Goal: Book appointment/travel/reservation

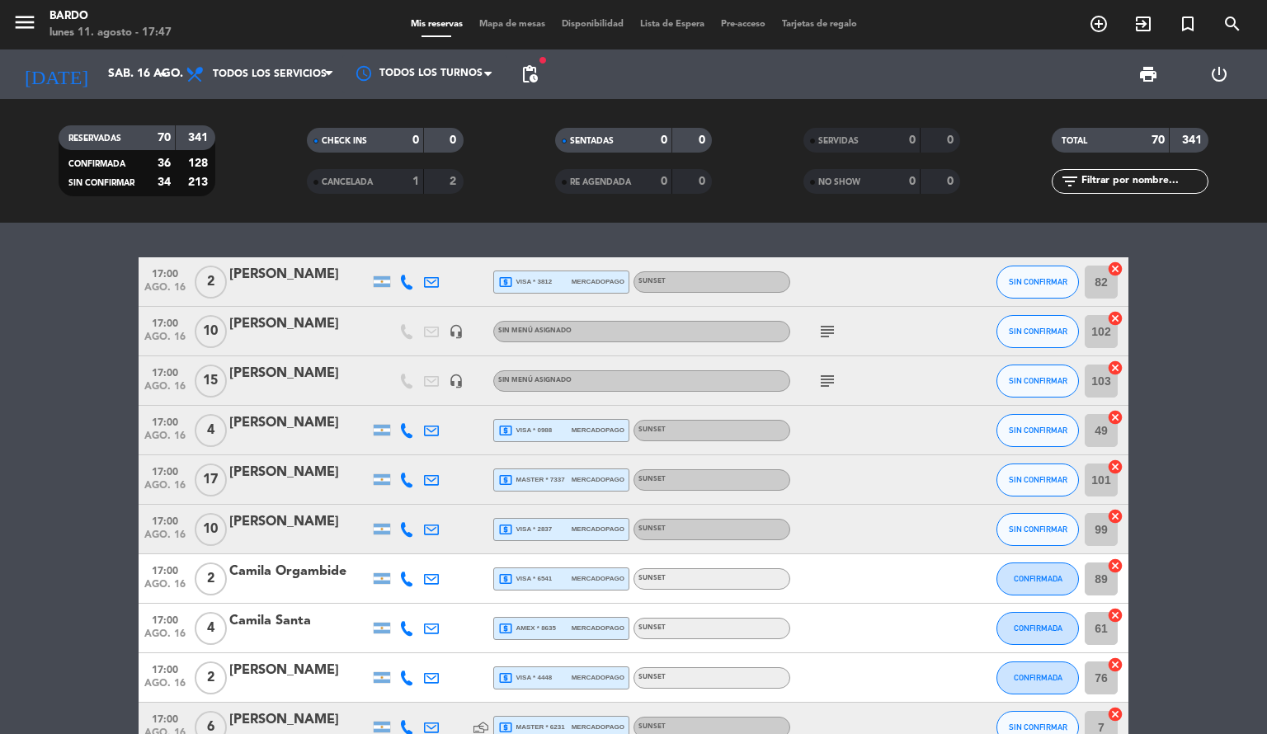
click at [170, 69] on icon "arrow_drop_down" at bounding box center [163, 74] width 20 height 20
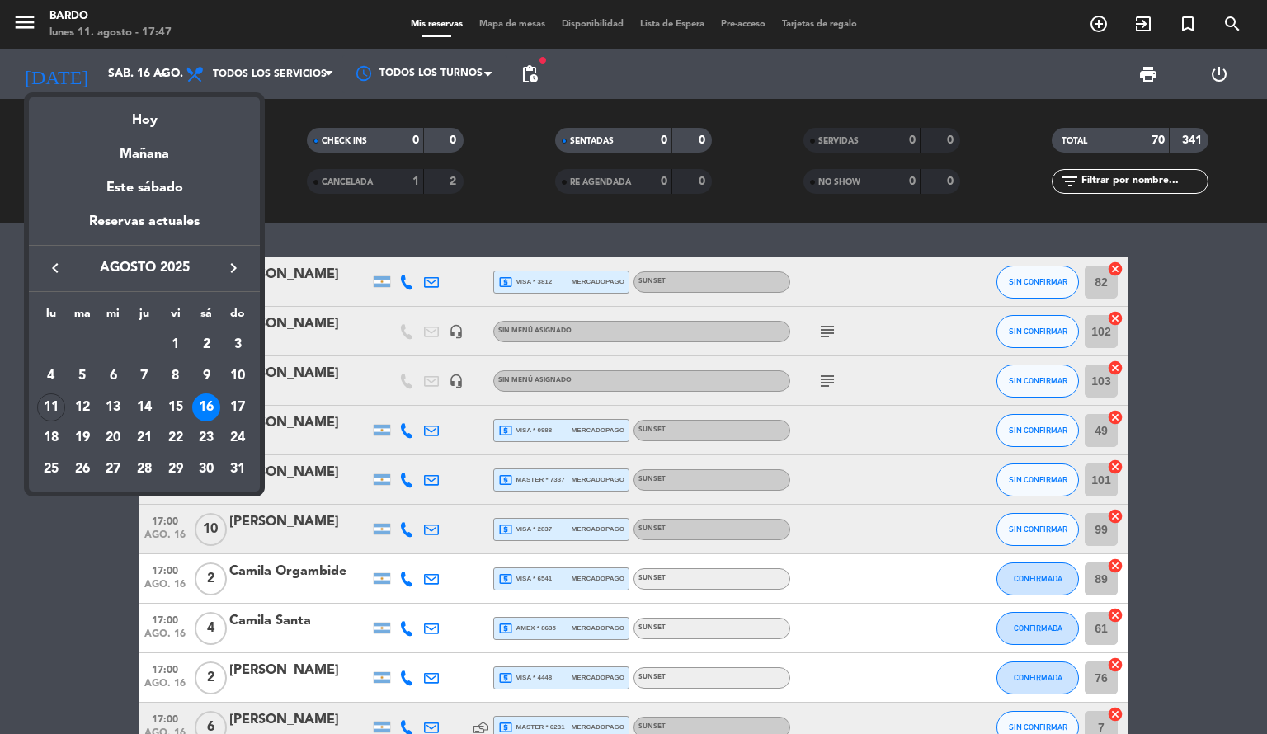
click at [235, 271] on icon "keyboard_arrow_right" at bounding box center [233, 268] width 20 height 20
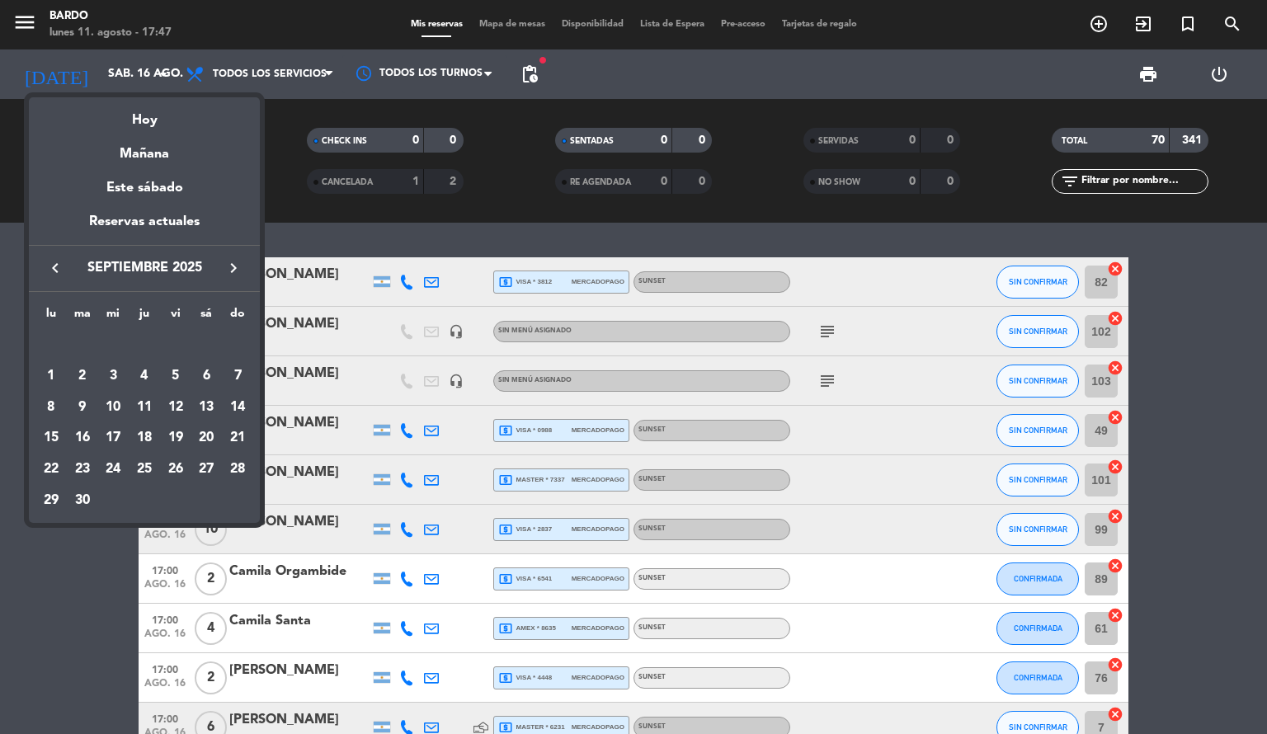
click at [209, 377] on div "6" at bounding box center [206, 376] width 28 height 28
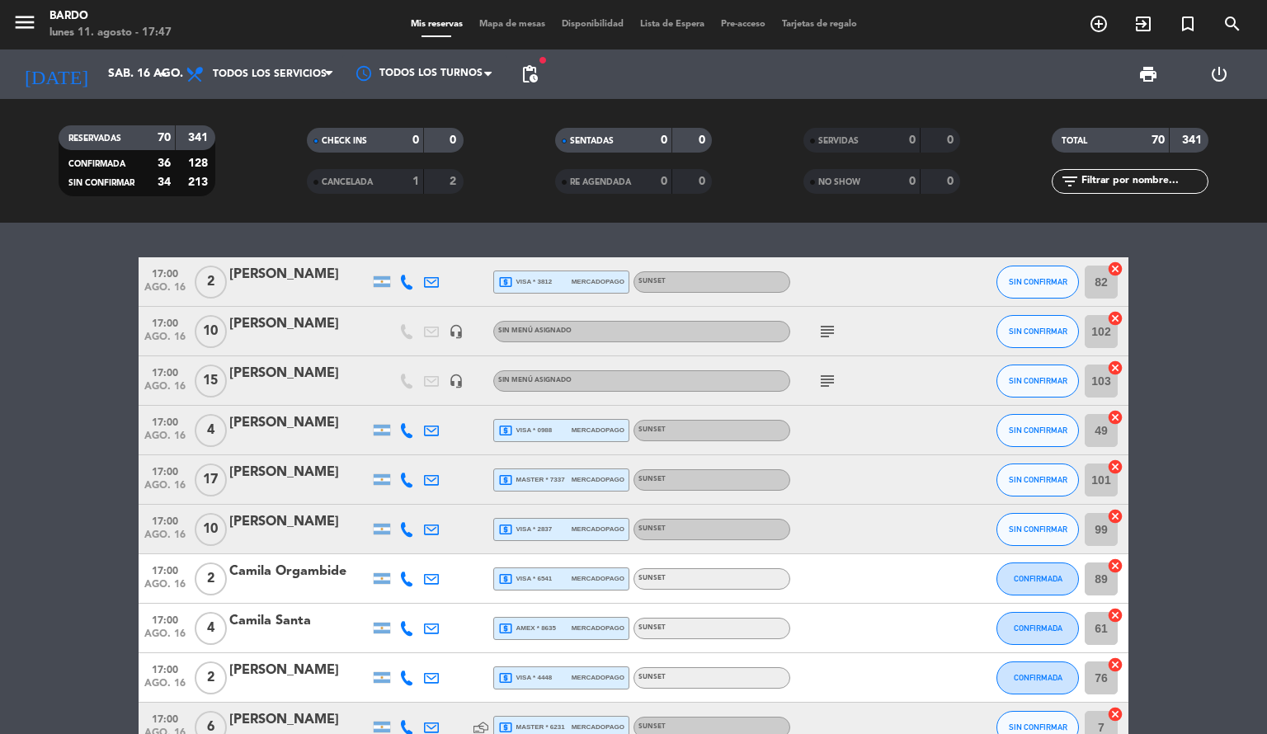
type input "sáb. [DATE]"
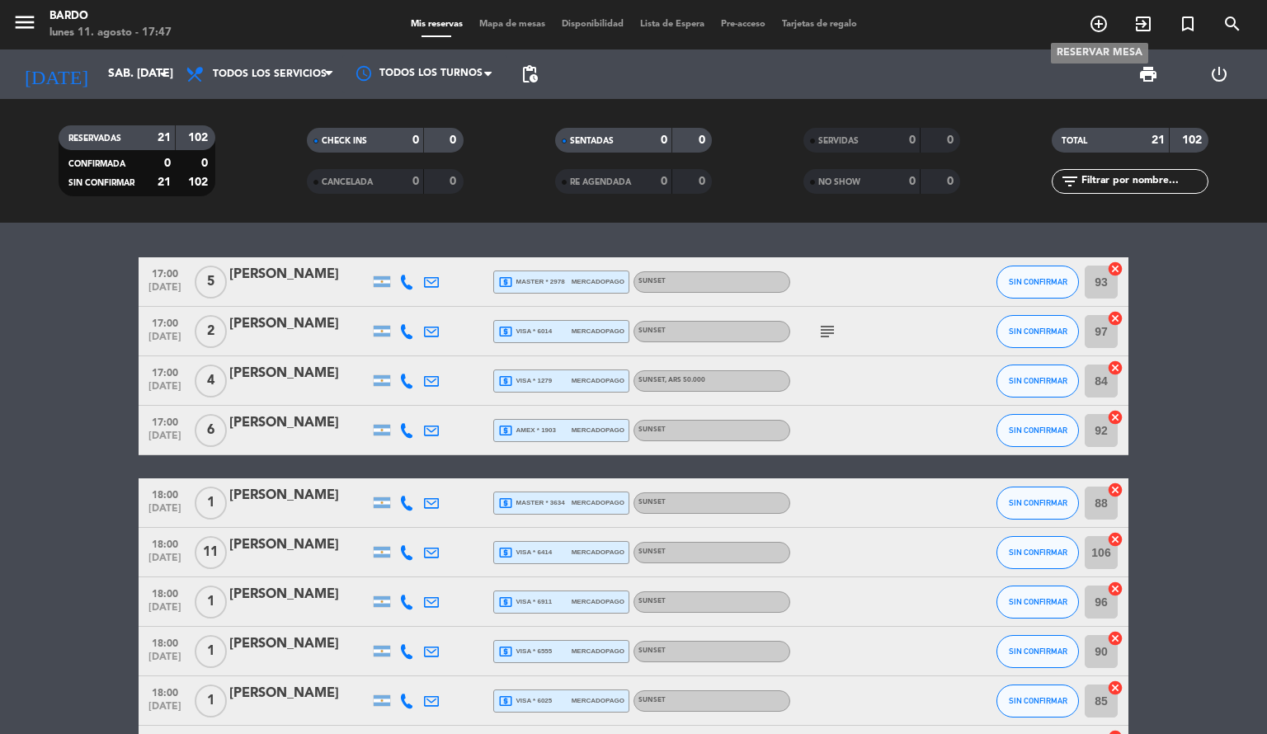
click at [1103, 25] on icon "add_circle_outline" at bounding box center [1099, 24] width 20 height 20
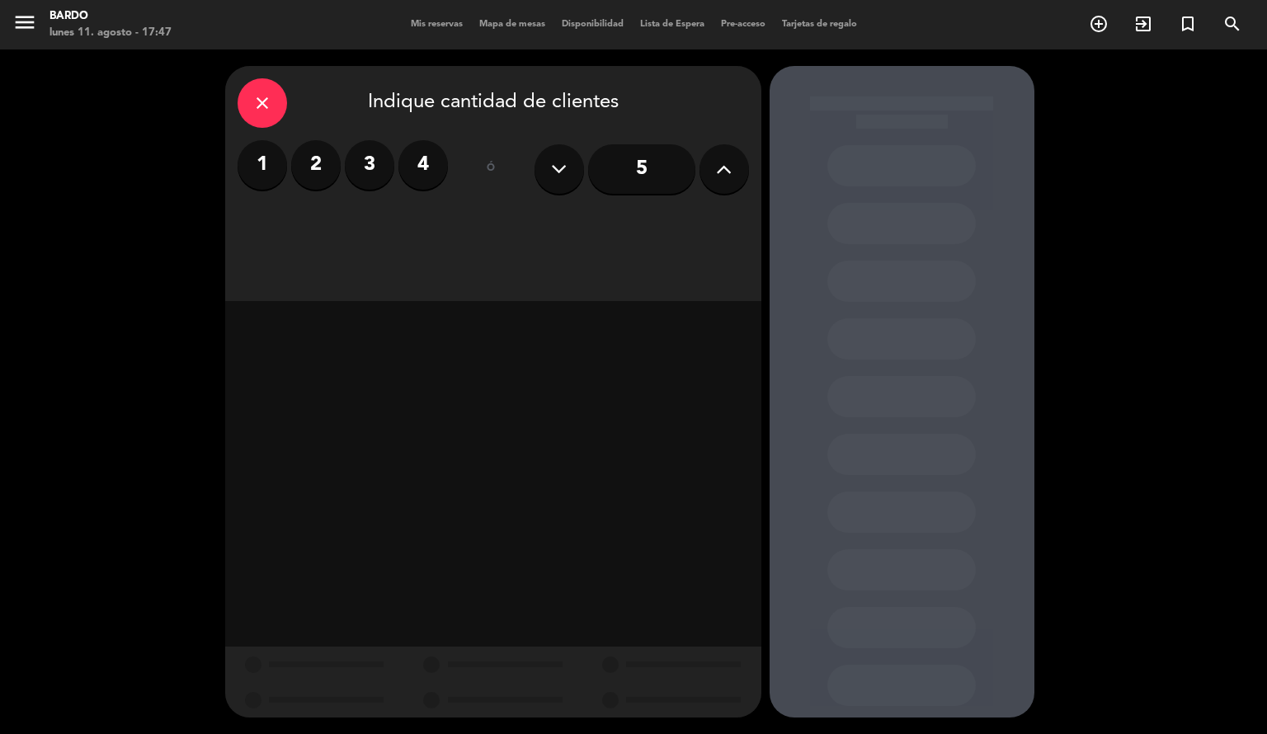
click at [368, 158] on label "3" at bounding box center [369, 164] width 49 height 49
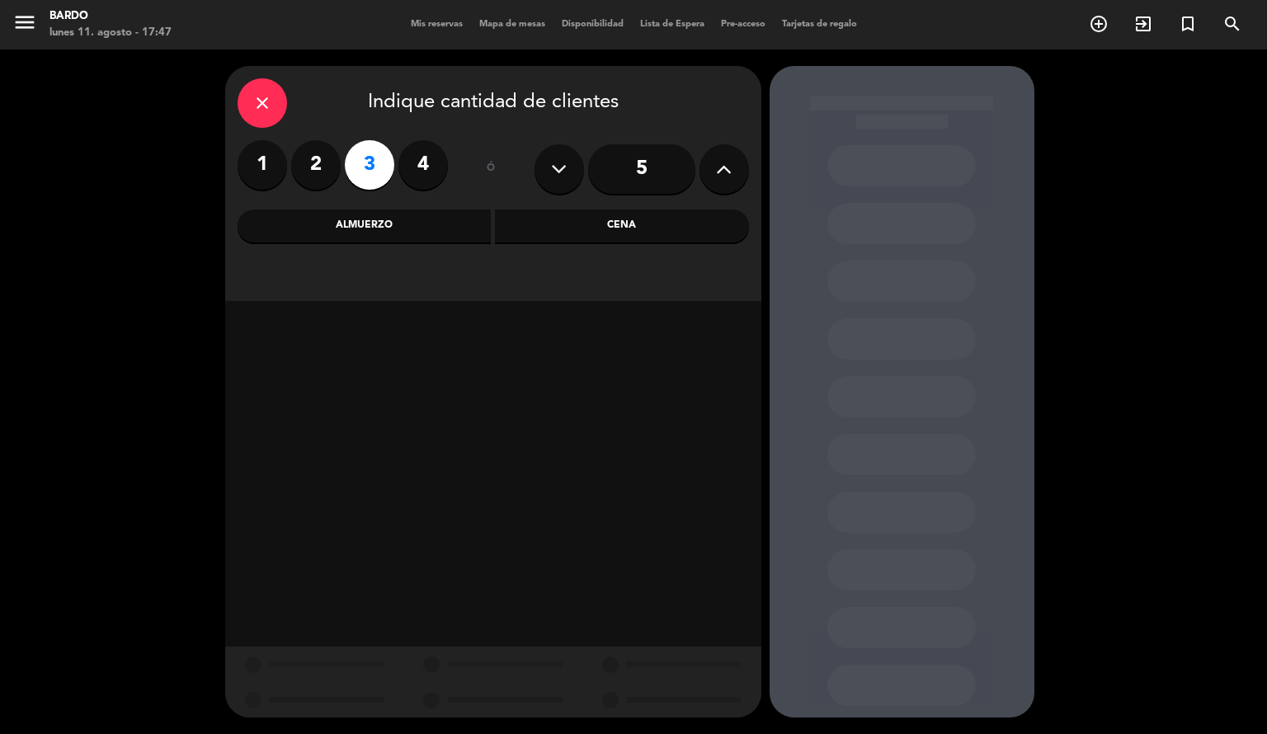
click at [585, 228] on div "Cena" at bounding box center [622, 225] width 254 height 33
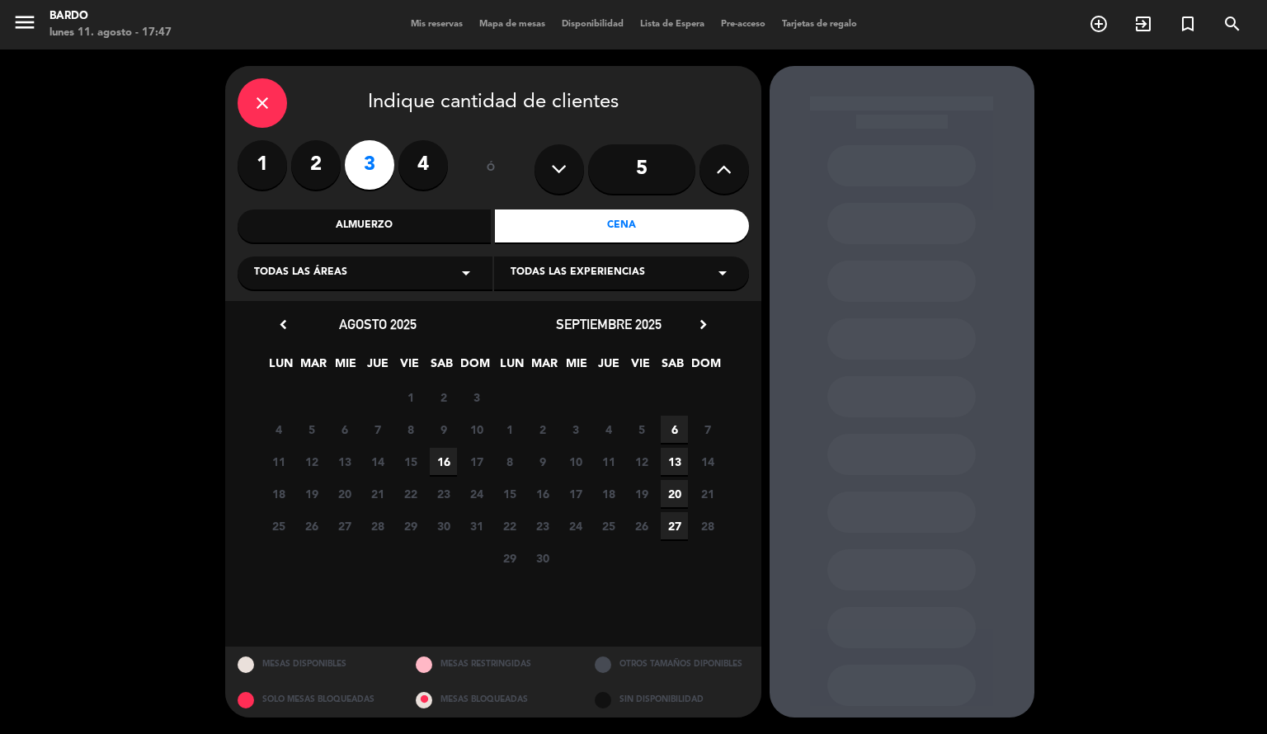
click at [673, 423] on span "6" at bounding box center [674, 429] width 27 height 27
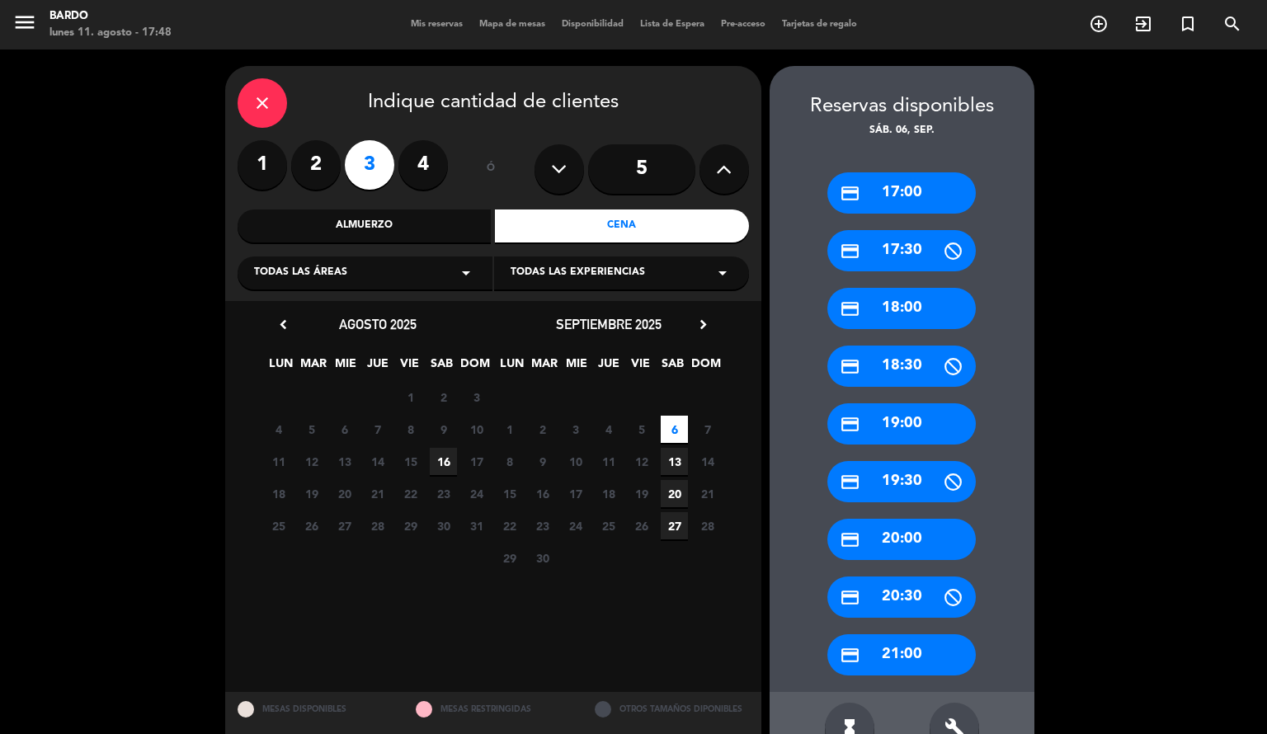
click at [930, 294] on div "credit_card 18:00" at bounding box center [901, 308] width 148 height 41
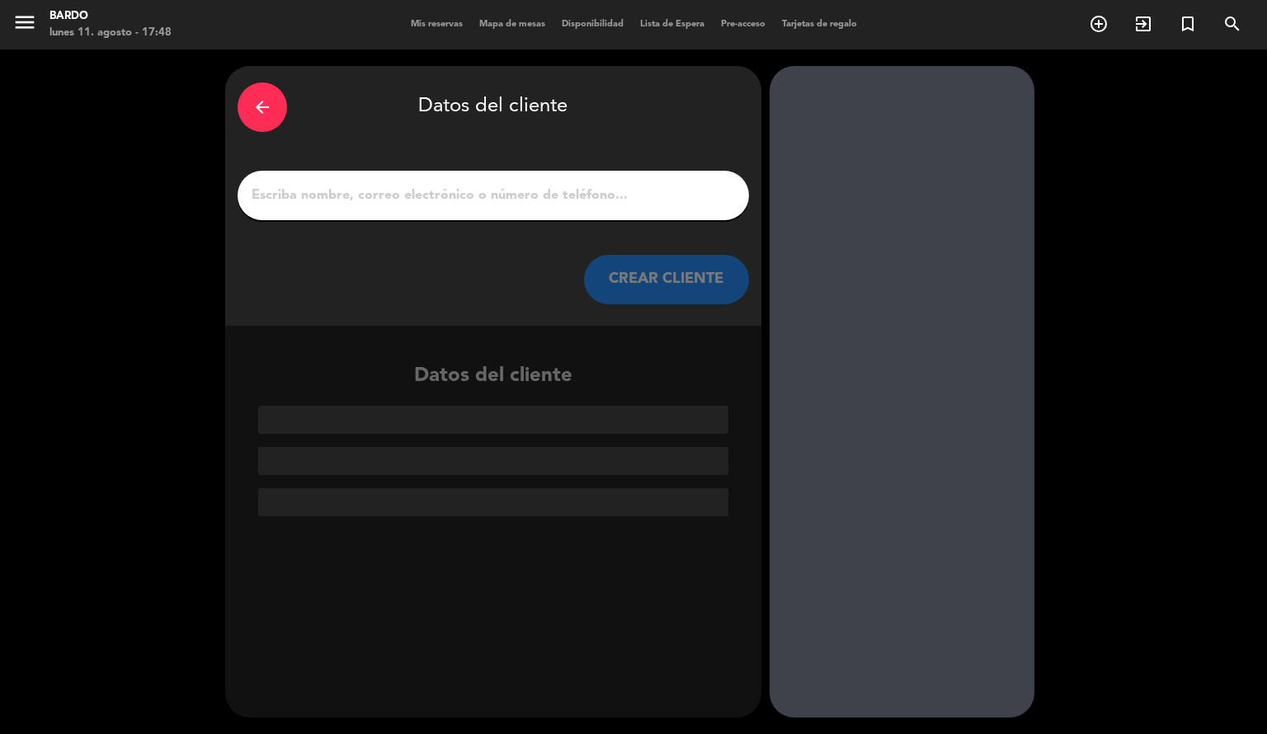
click at [604, 201] on input "1" at bounding box center [493, 195] width 487 height 23
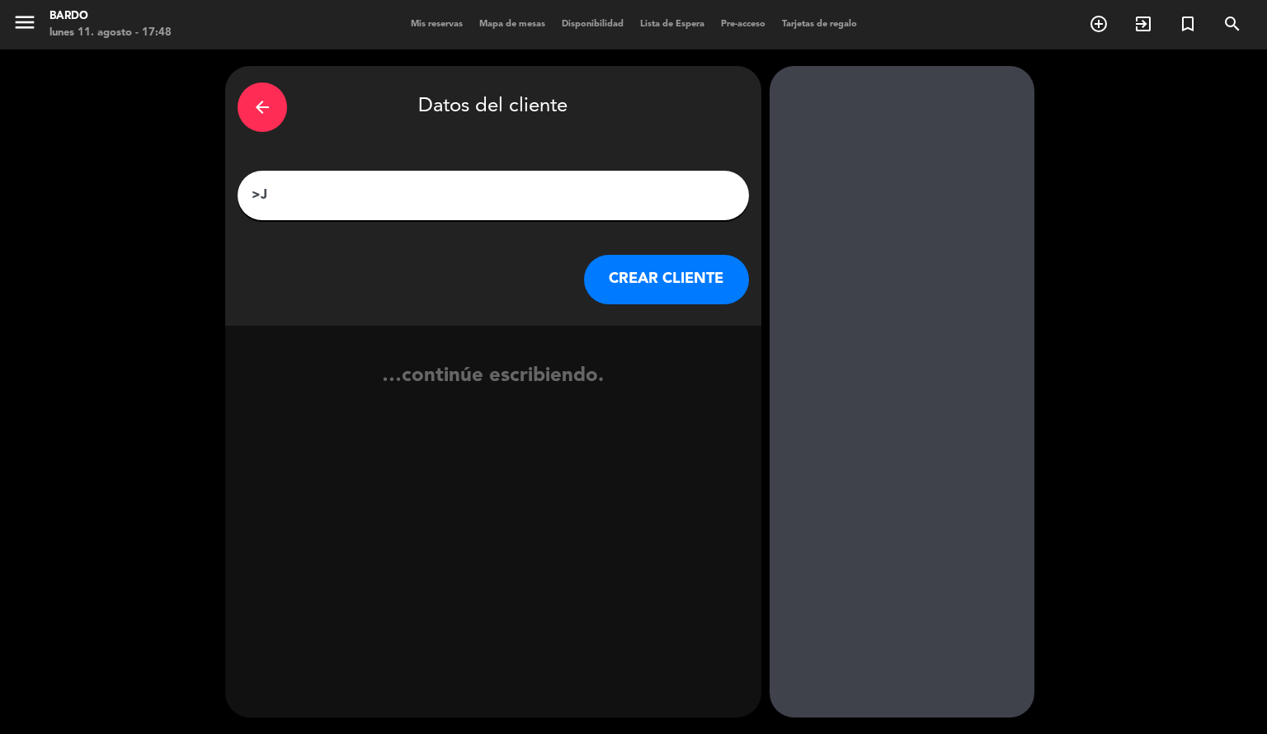
type input ">"
type input "[PERSON_NAME]"
click at [676, 291] on button "CREAR CLIENTE" at bounding box center [666, 279] width 165 height 49
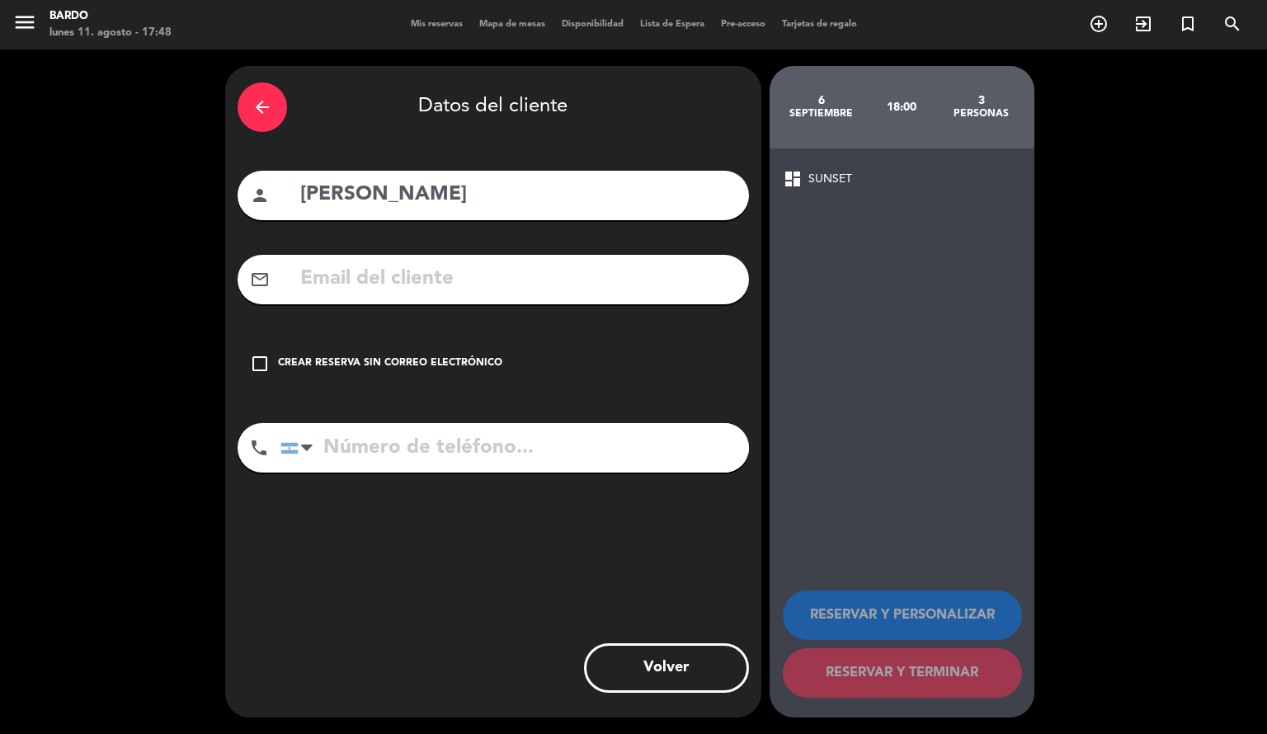
click at [257, 365] on icon "check_box_outline_blank" at bounding box center [260, 364] width 20 height 20
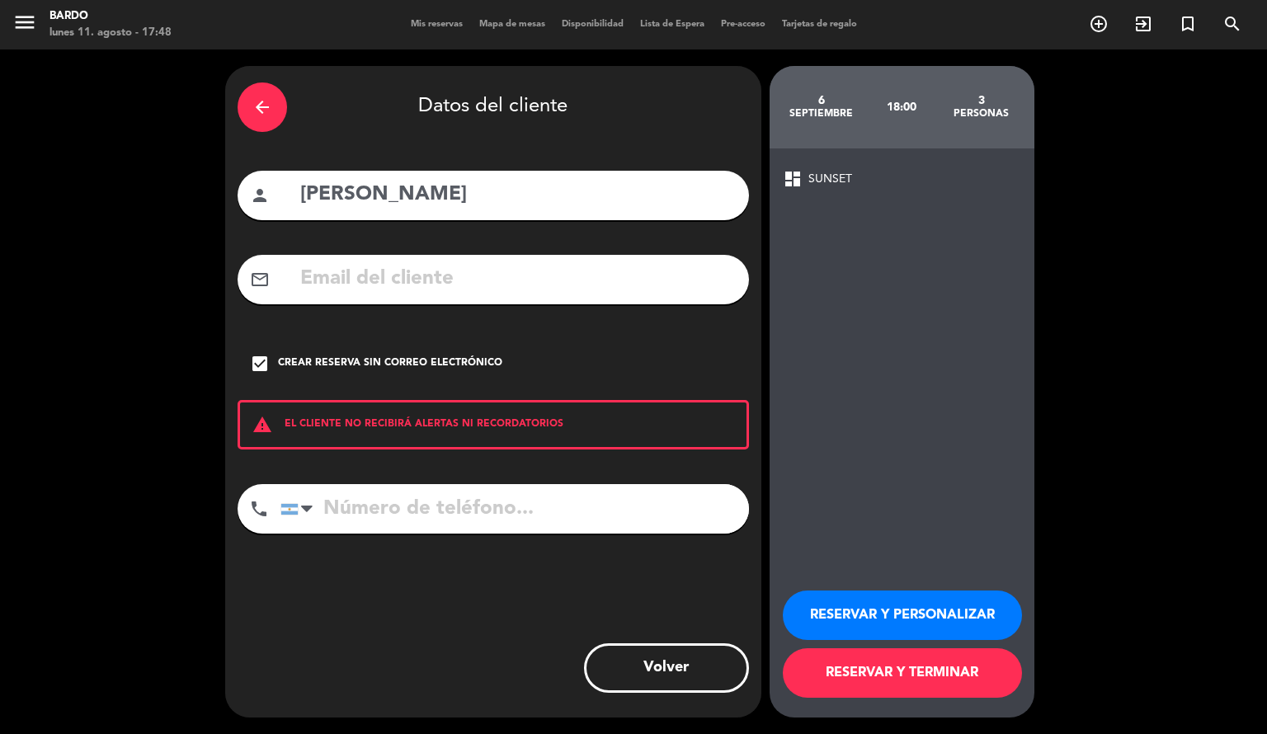
click at [874, 621] on button "RESERVAR Y PERSONALIZAR" at bounding box center [902, 614] width 239 height 49
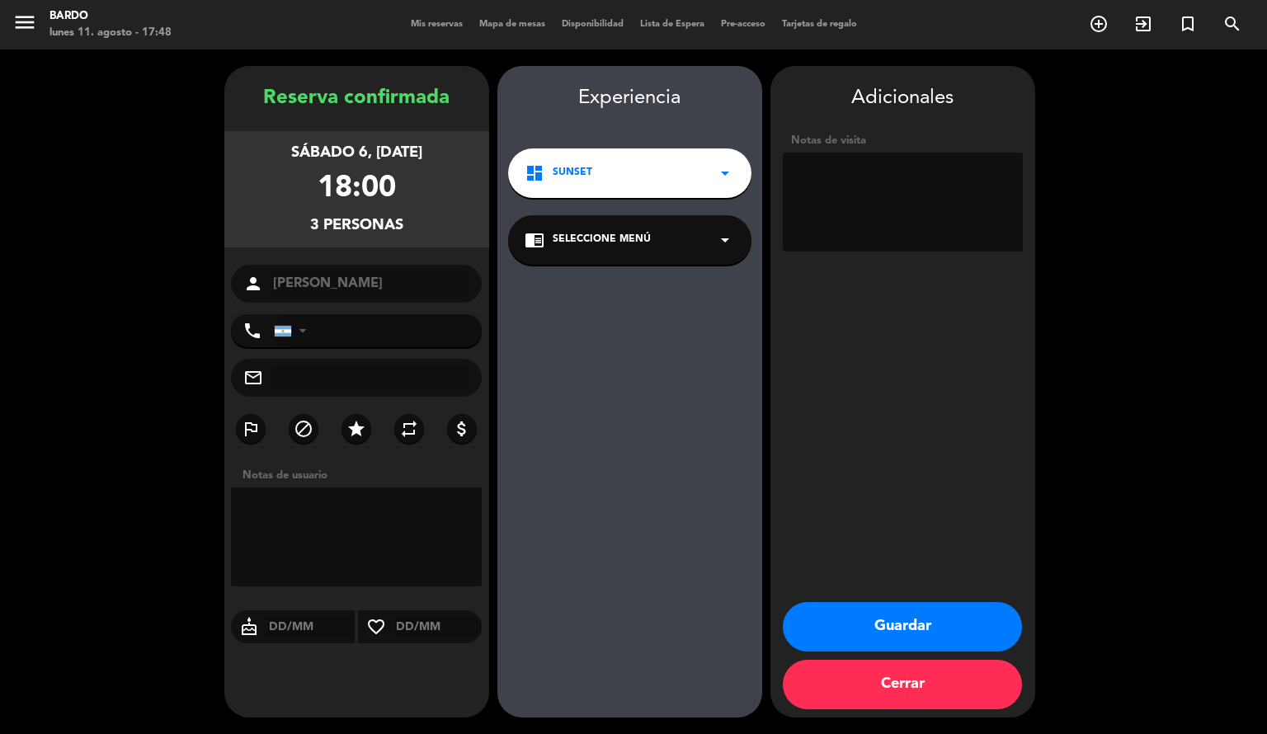
click at [897, 191] on textarea at bounding box center [903, 202] width 240 height 99
type textarea "Pago por transferencia"
click at [905, 626] on button "Guardar" at bounding box center [902, 626] width 239 height 49
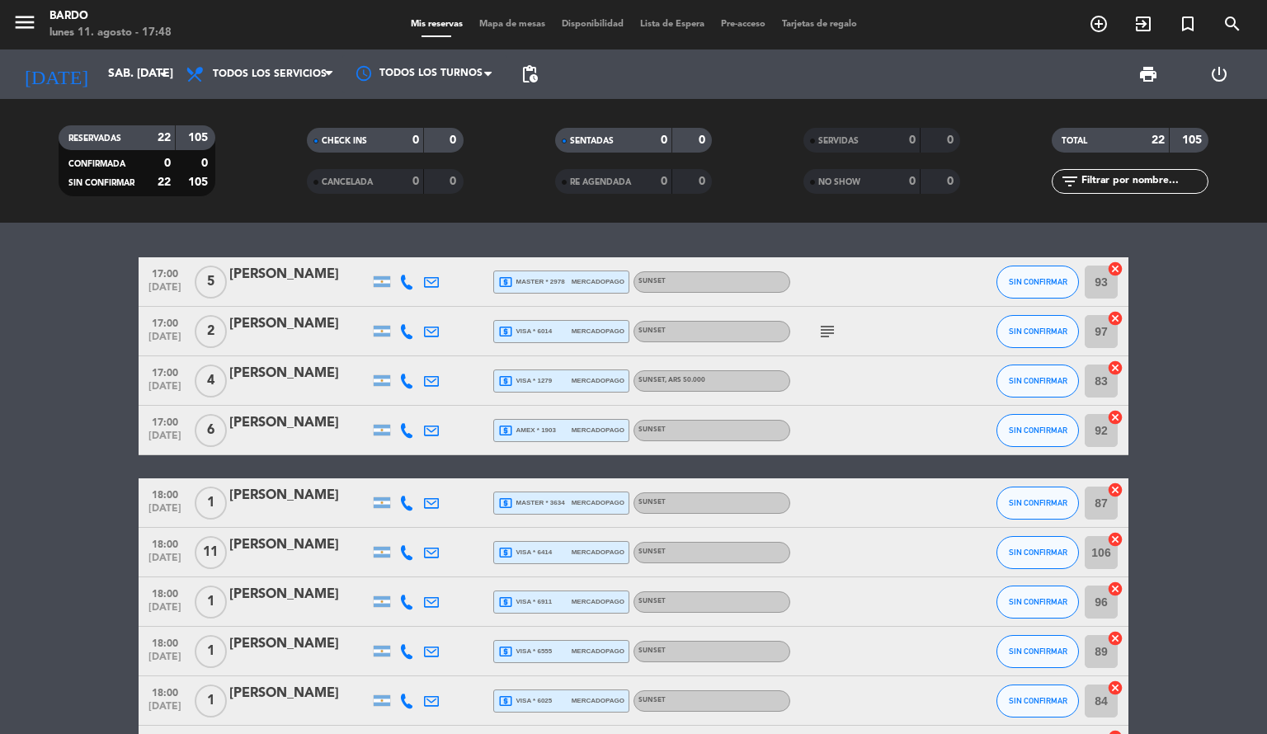
click at [153, 80] on icon "arrow_drop_down" at bounding box center [163, 74] width 20 height 20
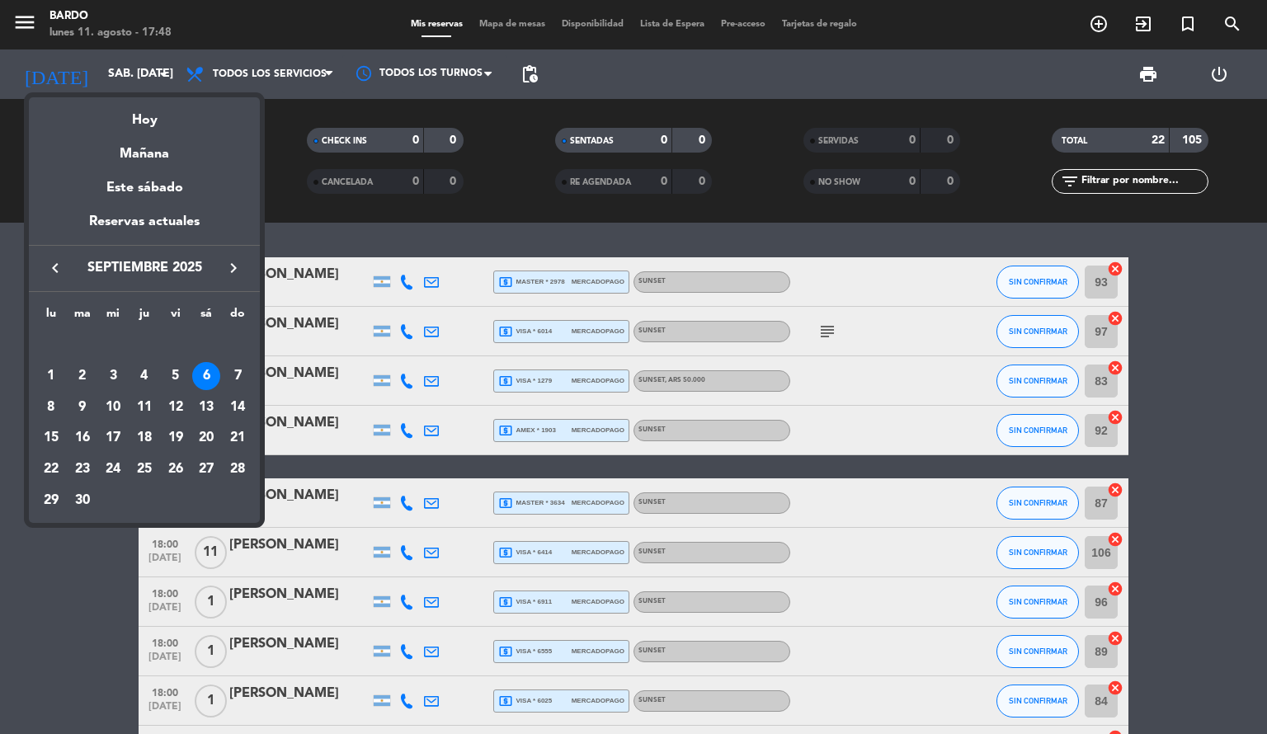
click at [202, 403] on div "13" at bounding box center [206, 407] width 28 height 28
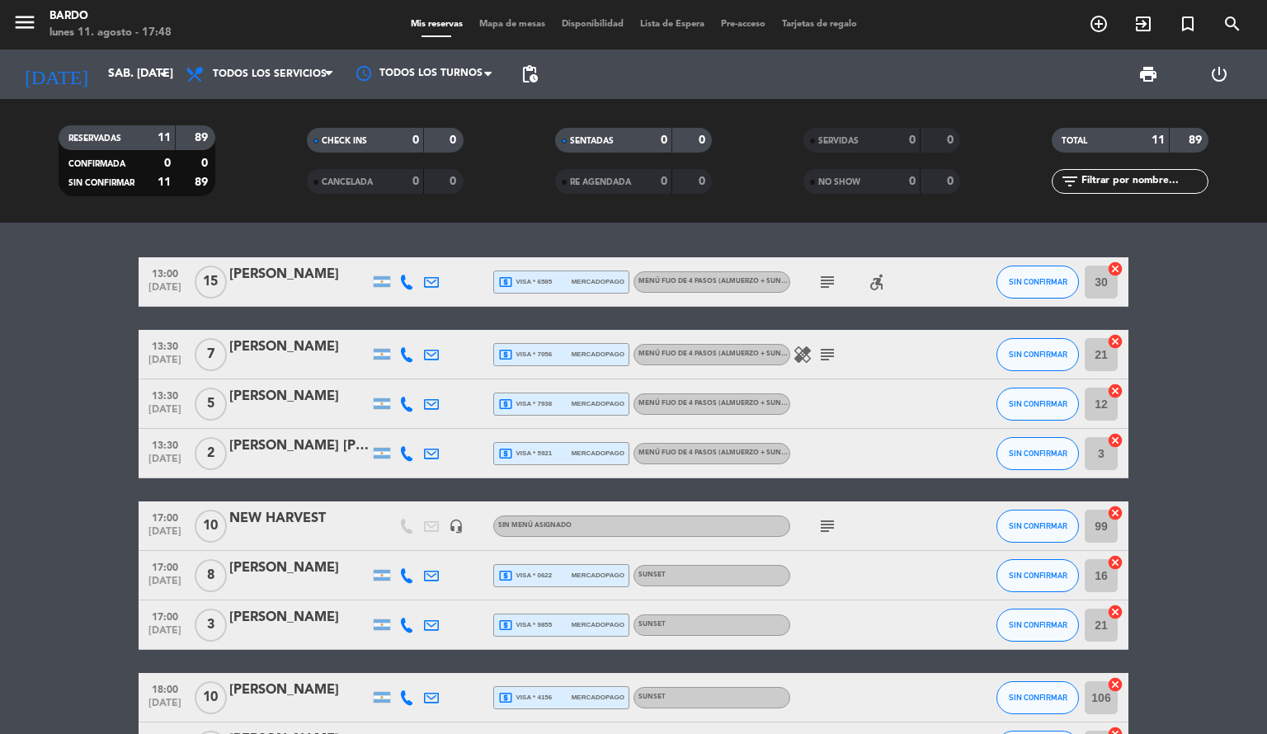
click at [155, 78] on icon "arrow_drop_down" at bounding box center [163, 74] width 20 height 20
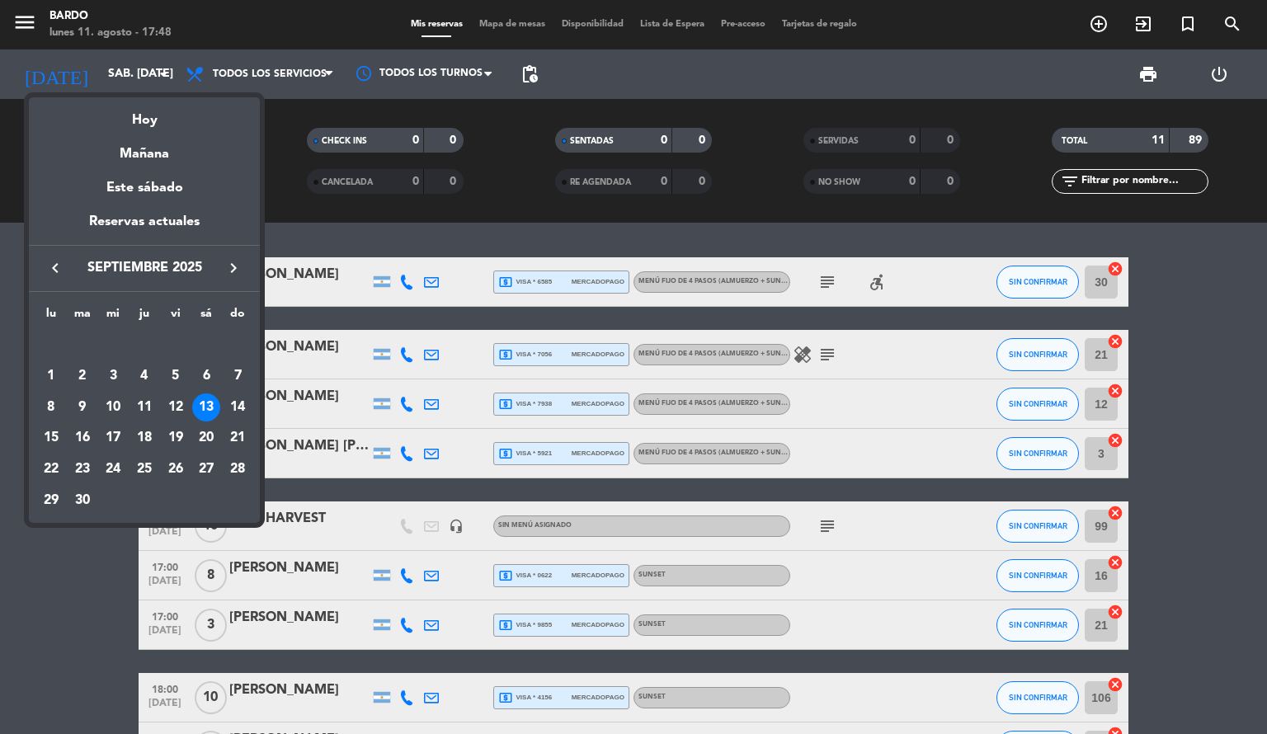
click at [53, 269] on icon "keyboard_arrow_left" at bounding box center [55, 268] width 20 height 20
click at [208, 411] on div "16" at bounding box center [206, 407] width 28 height 28
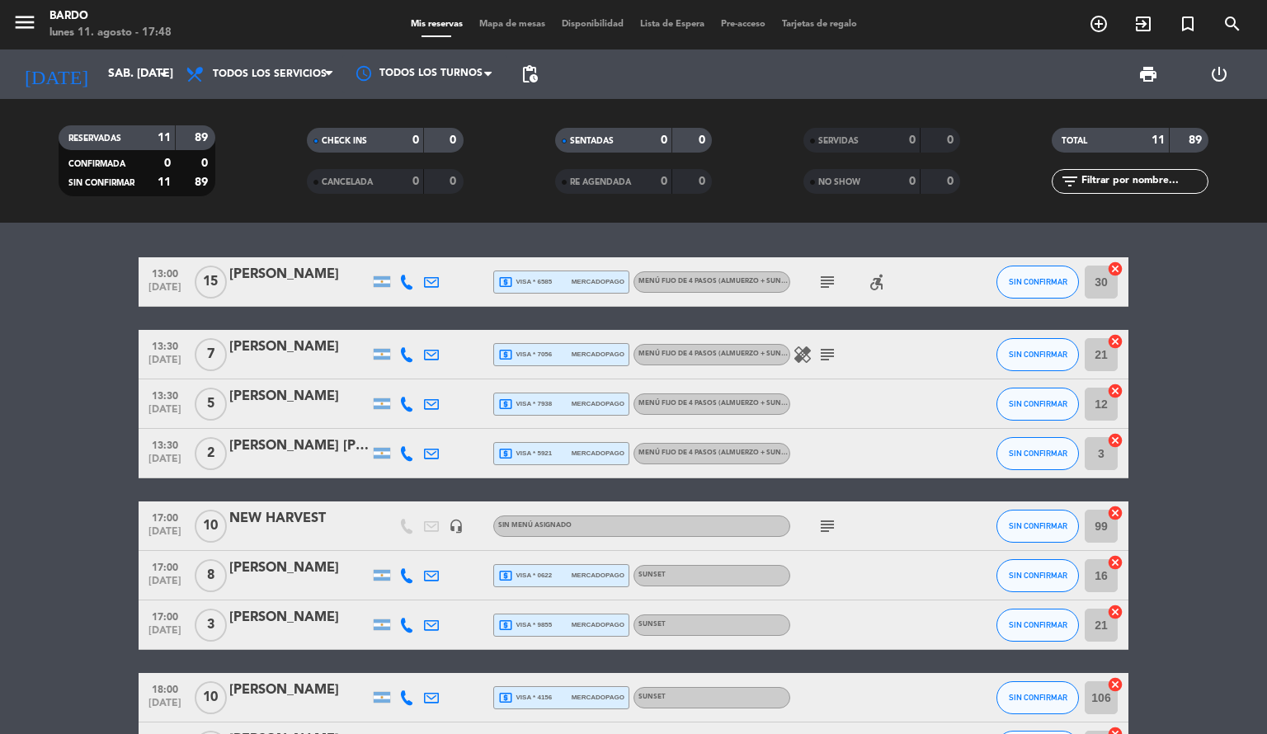
type input "sáb. 16 ago."
